Goal: Information Seeking & Learning: Learn about a topic

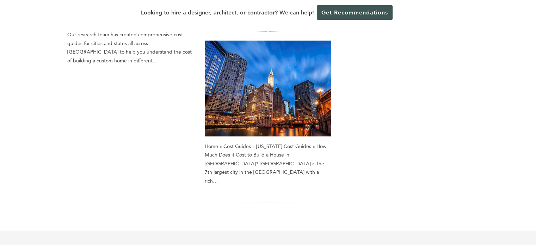
scroll to position [212, 0]
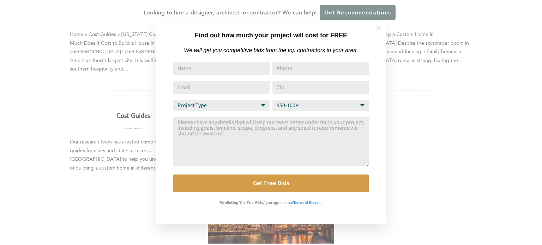
click at [380, 22] on button at bounding box center [378, 28] width 25 height 25
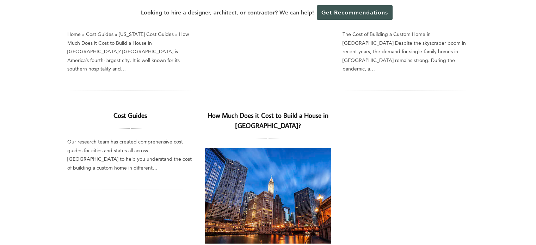
click at [120, 111] on link "Cost Guides" at bounding box center [130, 115] width 33 height 9
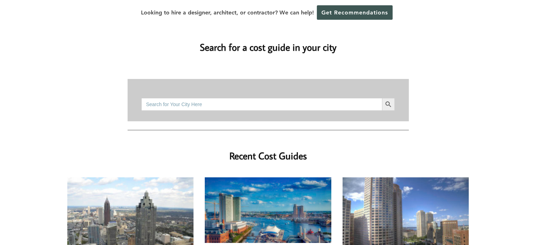
scroll to position [76, 0]
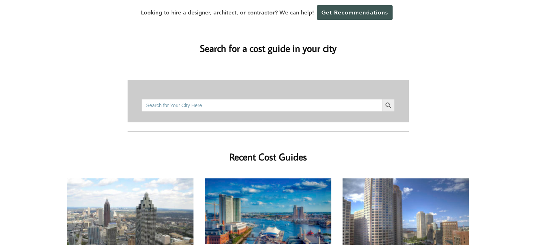
click at [315, 99] on input "Search for:" at bounding box center [261, 105] width 240 height 13
type input "[GEOGRAPHIC_DATA]"
click at [382, 99] on button "Search Button" at bounding box center [388, 105] width 13 height 13
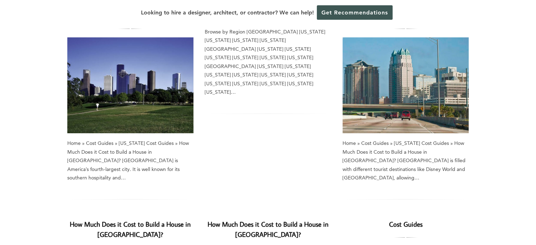
scroll to position [102, 0]
click at [134, 95] on img at bounding box center [130, 86] width 127 height 96
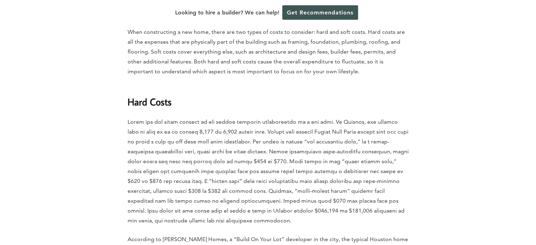
scroll to position [1106, 0]
